Goal: Navigation & Orientation: Find specific page/section

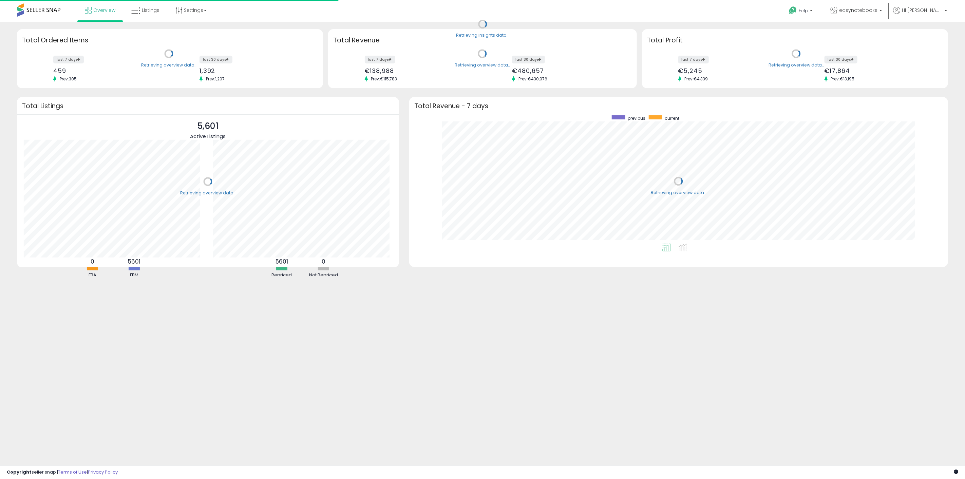
scroll to position [128, 525]
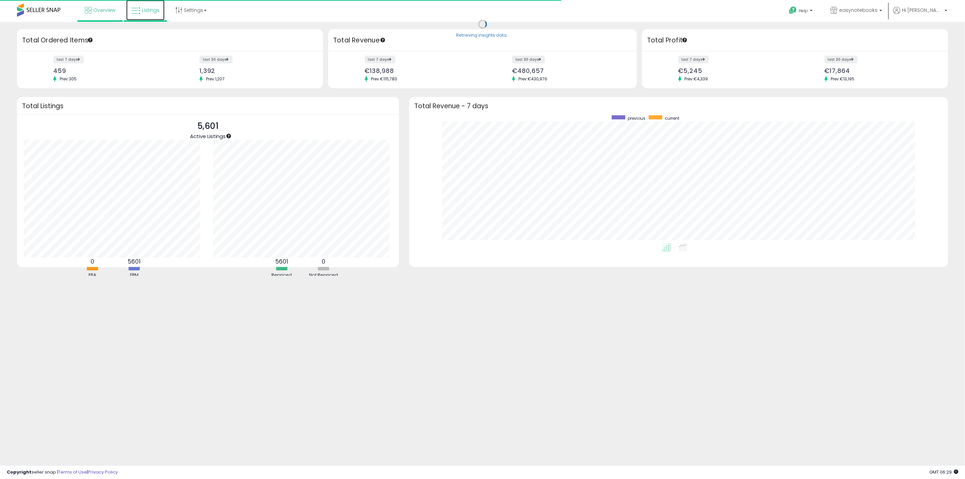
click at [150, 13] on span "Listings" at bounding box center [151, 10] width 18 height 7
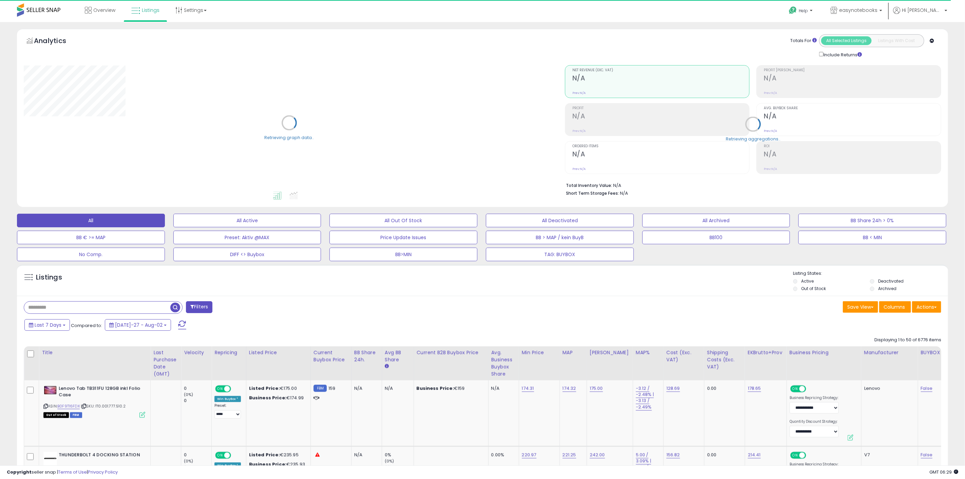
select select "**"
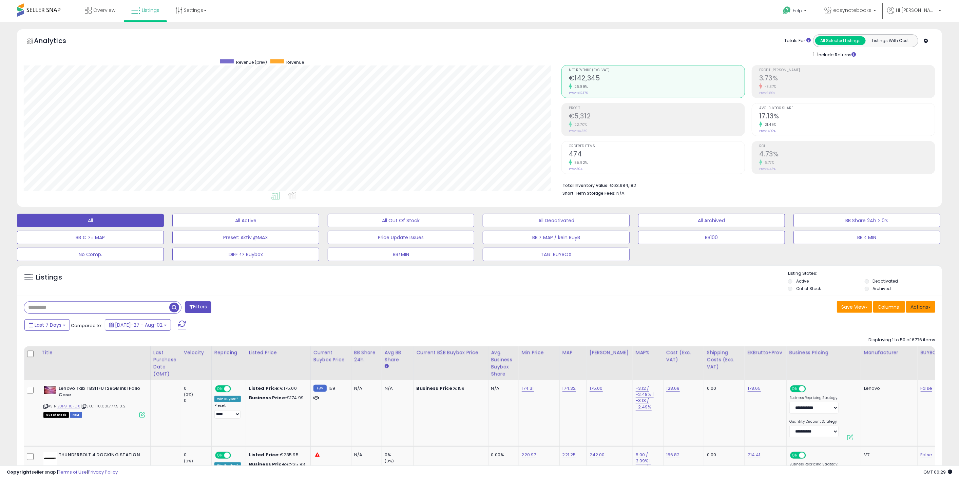
scroll to position [139, 538]
click at [917, 303] on button "Actions" at bounding box center [920, 307] width 29 height 12
drag, startPoint x: 908, startPoint y: 318, endPoint x: 901, endPoint y: 339, distance: 22.4
click at [900, 339] on ul "Import Export Visible Columns Export All Columns Export Related Asins" at bounding box center [893, 342] width 83 height 55
click at [925, 309] on button "Actions" at bounding box center [920, 307] width 29 height 12
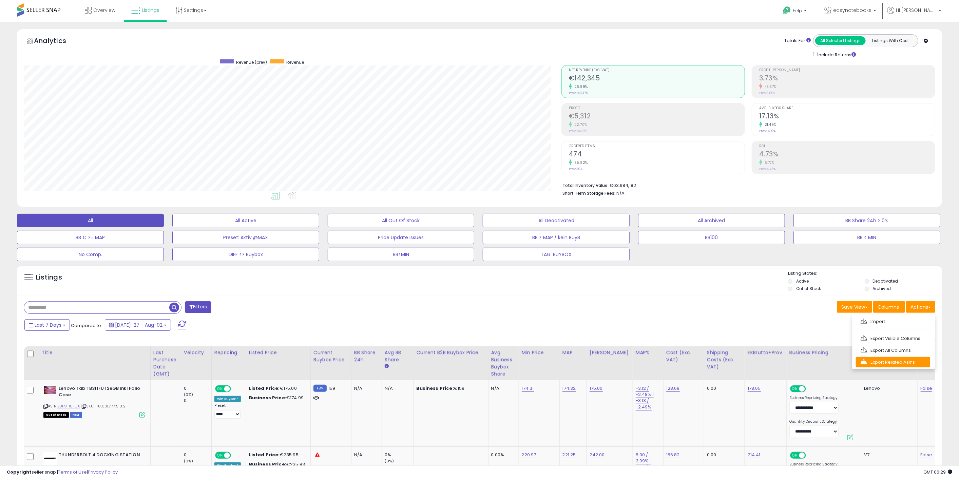
click at [901, 359] on link "Export Related Asins" at bounding box center [893, 362] width 74 height 11
